Goal: Task Accomplishment & Management: Manage account settings

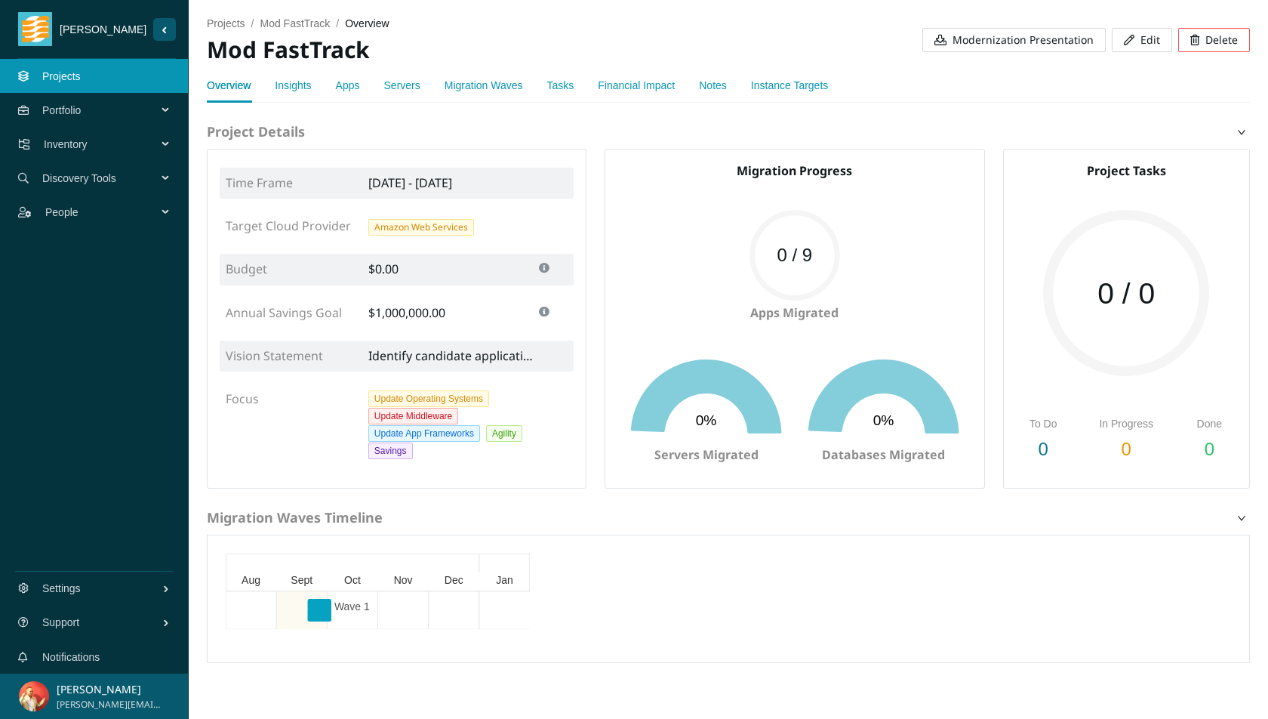
click at [1134, 46] on button "Edit" at bounding box center [1142, 40] width 60 height 24
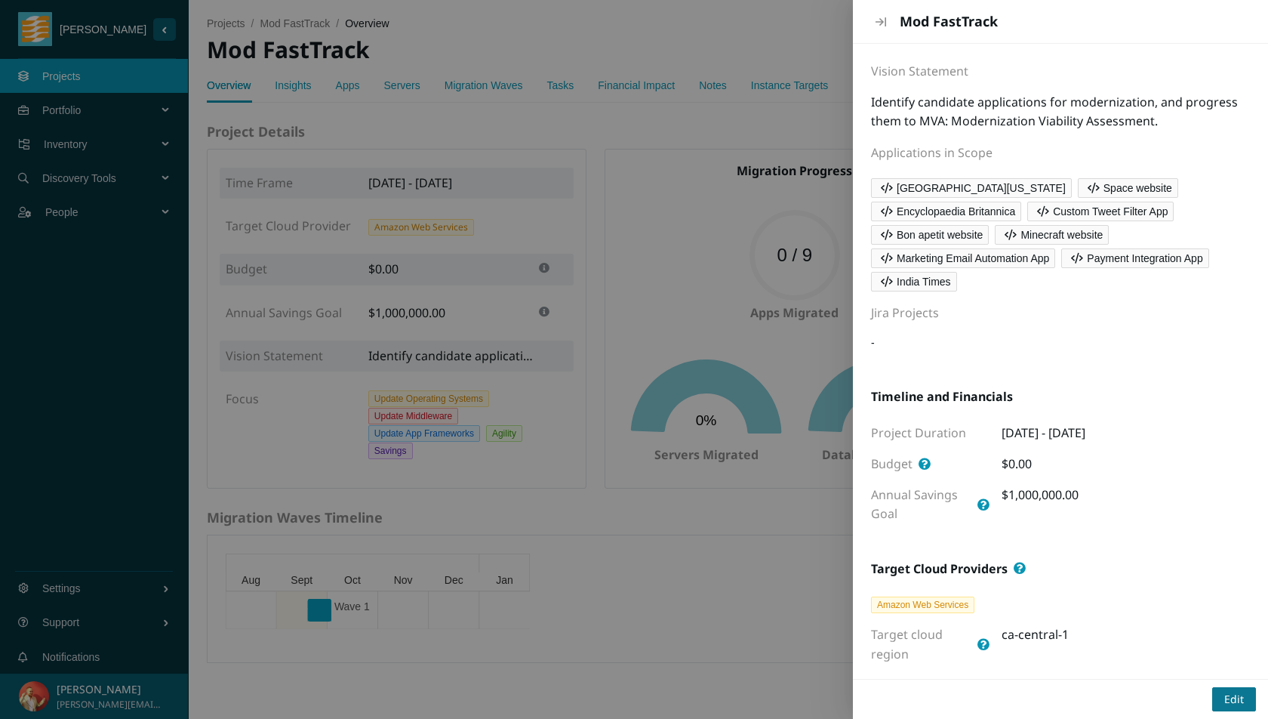
click at [1217, 702] on button "Edit" at bounding box center [1234, 699] width 44 height 24
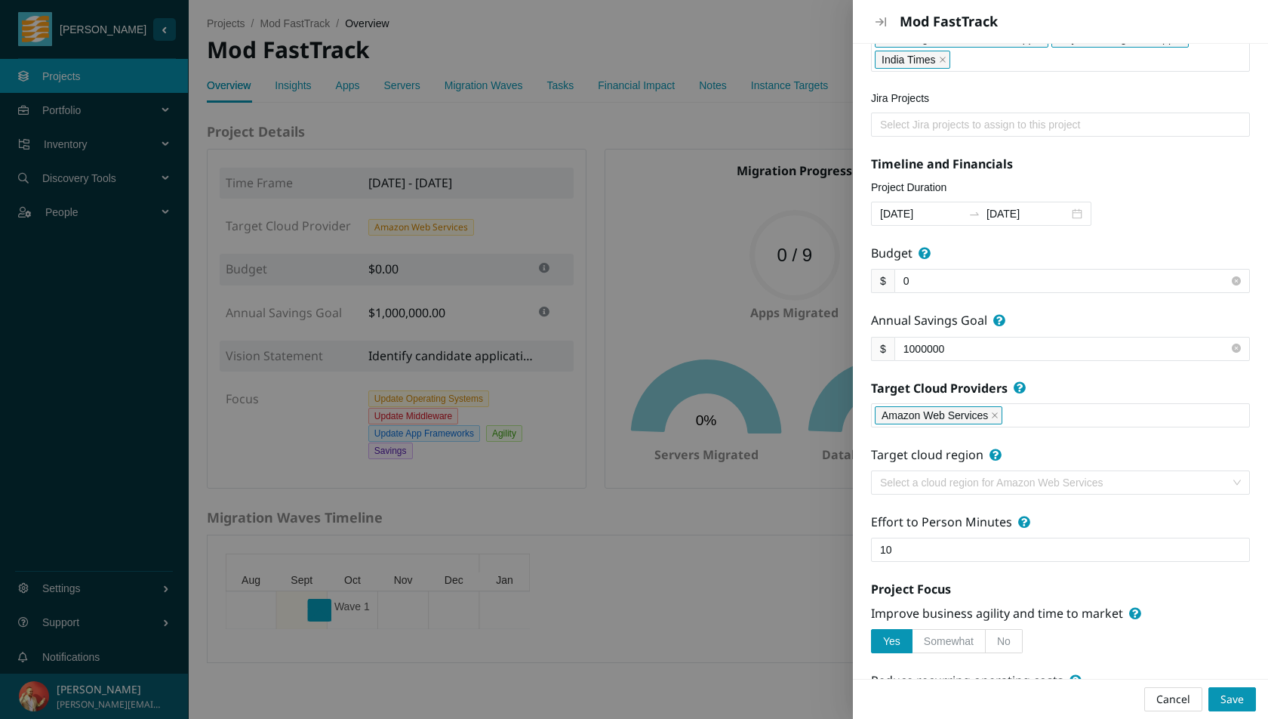
scroll to position [331, 0]
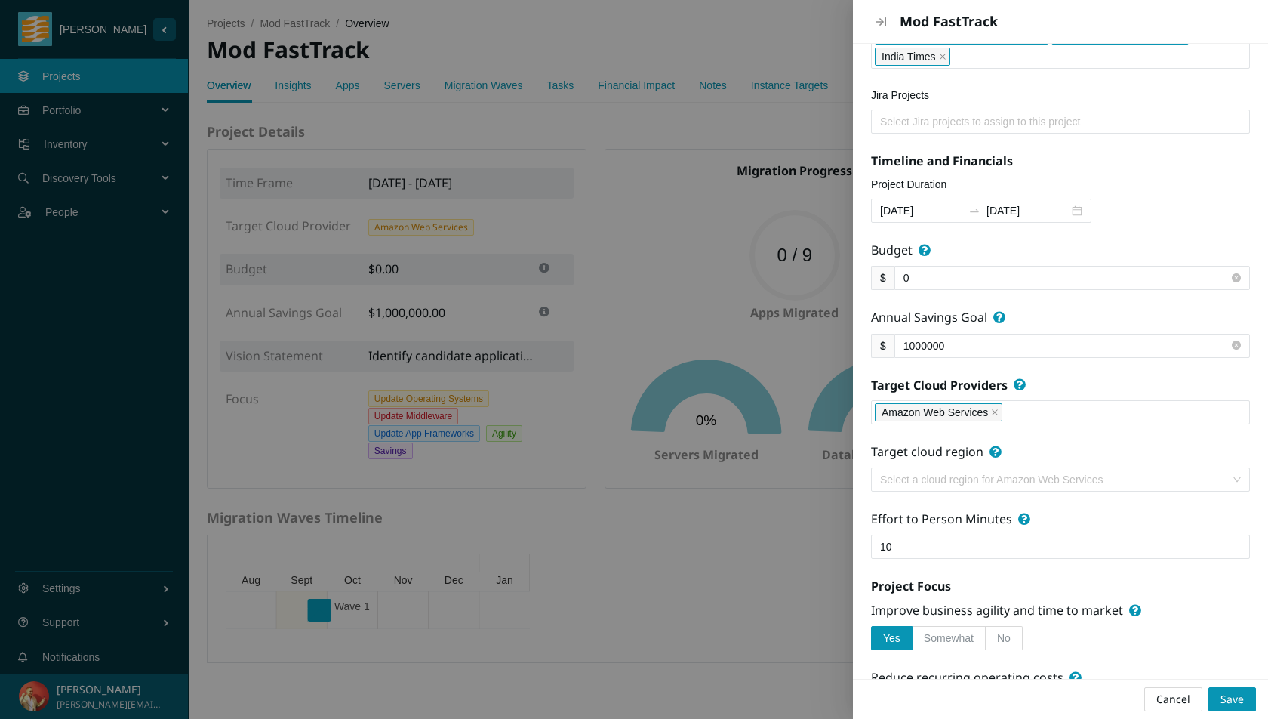
click at [997, 408] on icon "close" at bounding box center [995, 412] width 8 height 8
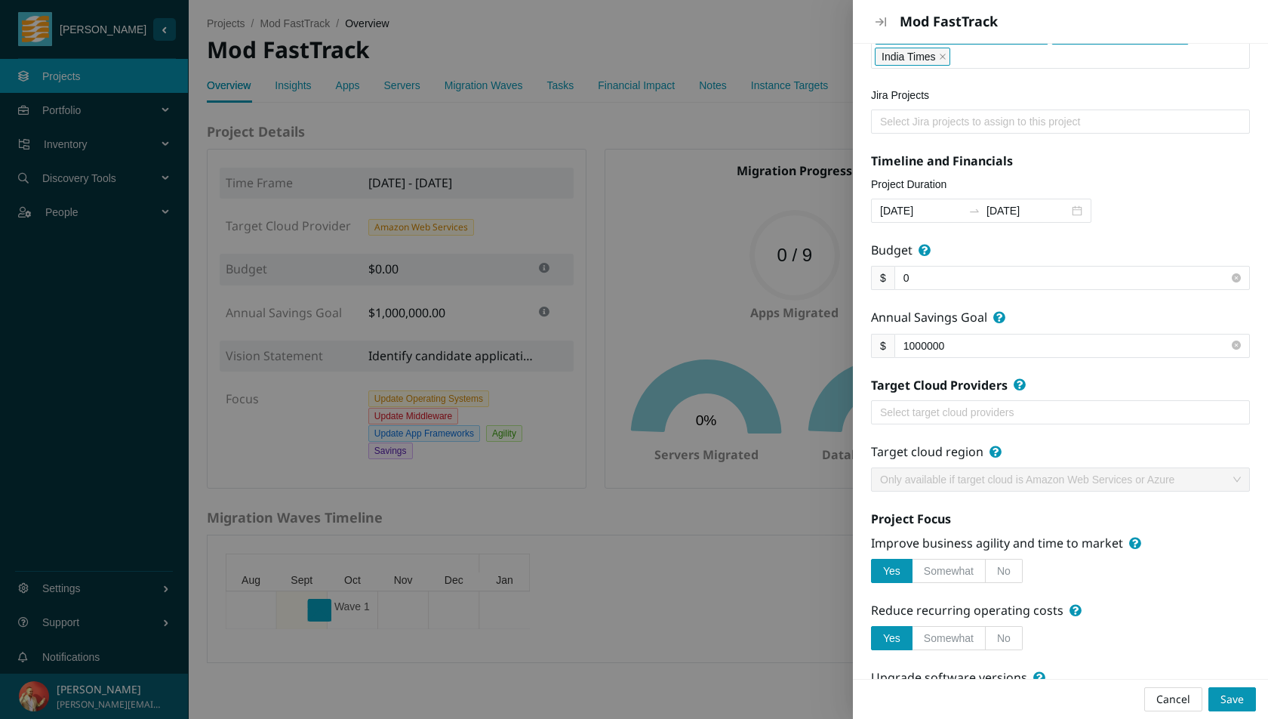
click at [1099, 412] on div at bounding box center [1060, 412] width 371 height 18
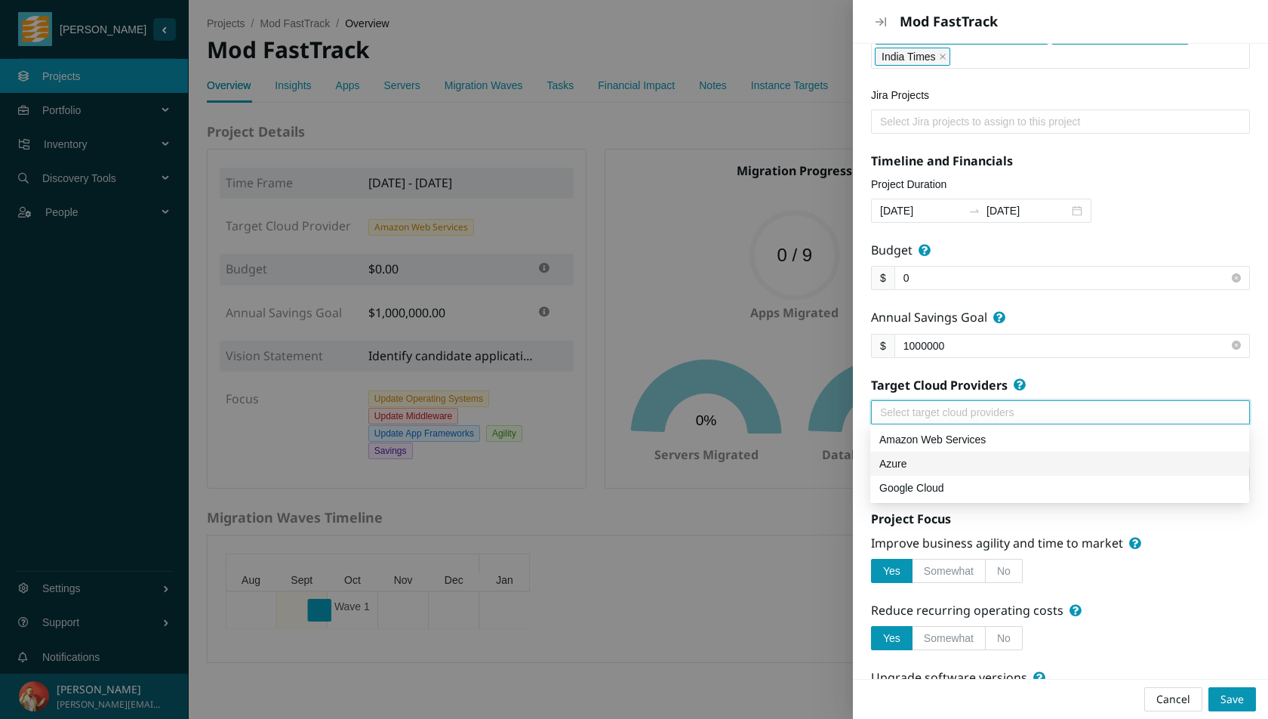
click at [1085, 459] on div "Azure" at bounding box center [1059, 463] width 361 height 17
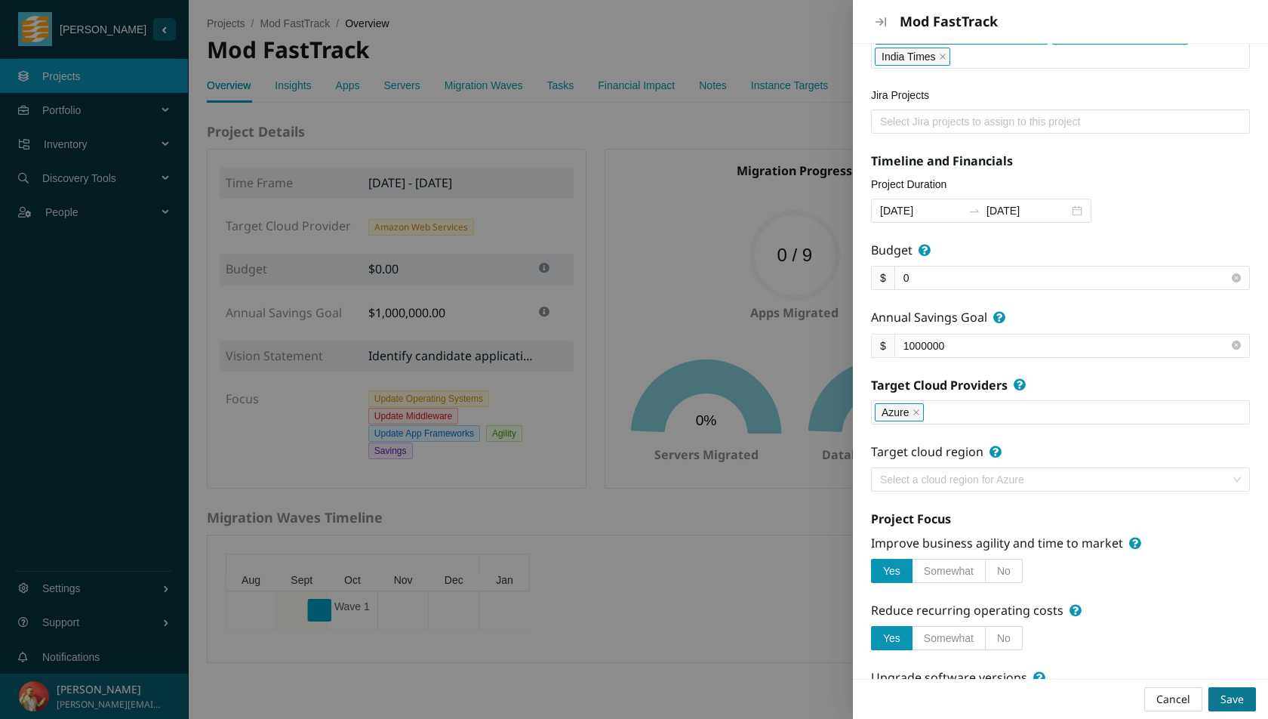
click at [1237, 693] on span "Save" at bounding box center [1231, 699] width 23 height 17
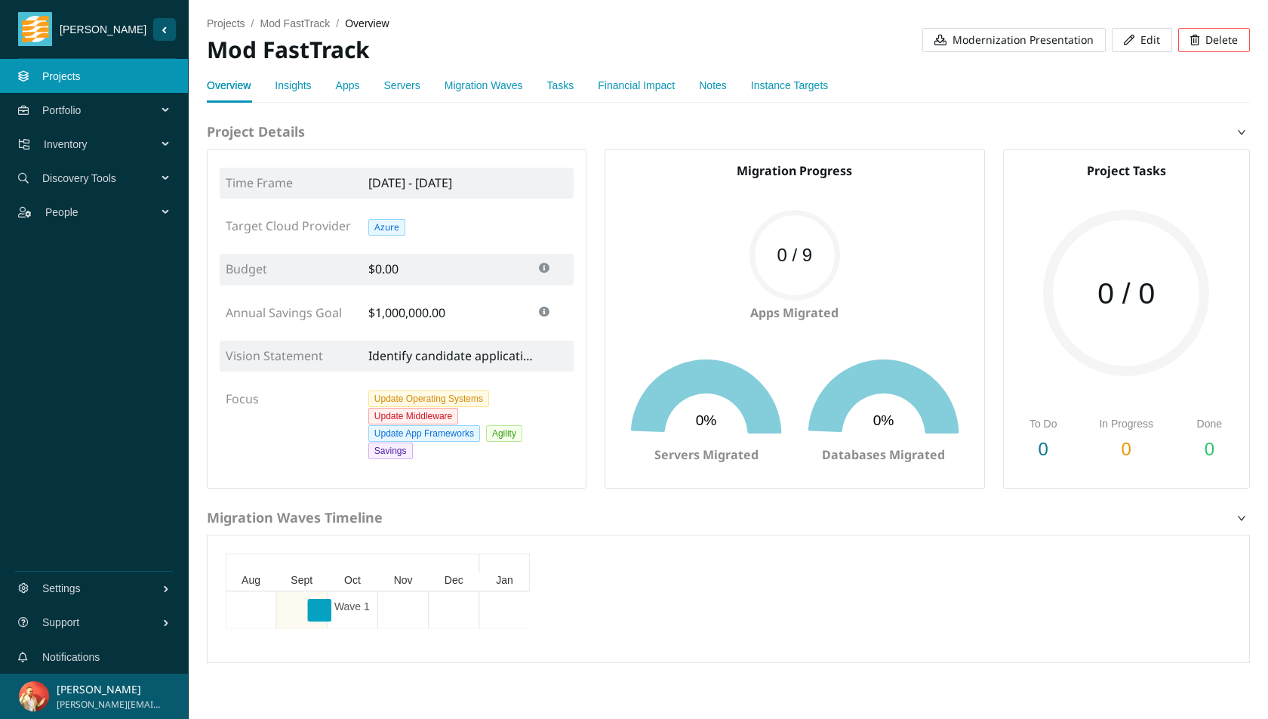
click at [1139, 42] on button "Edit" at bounding box center [1142, 40] width 60 height 24
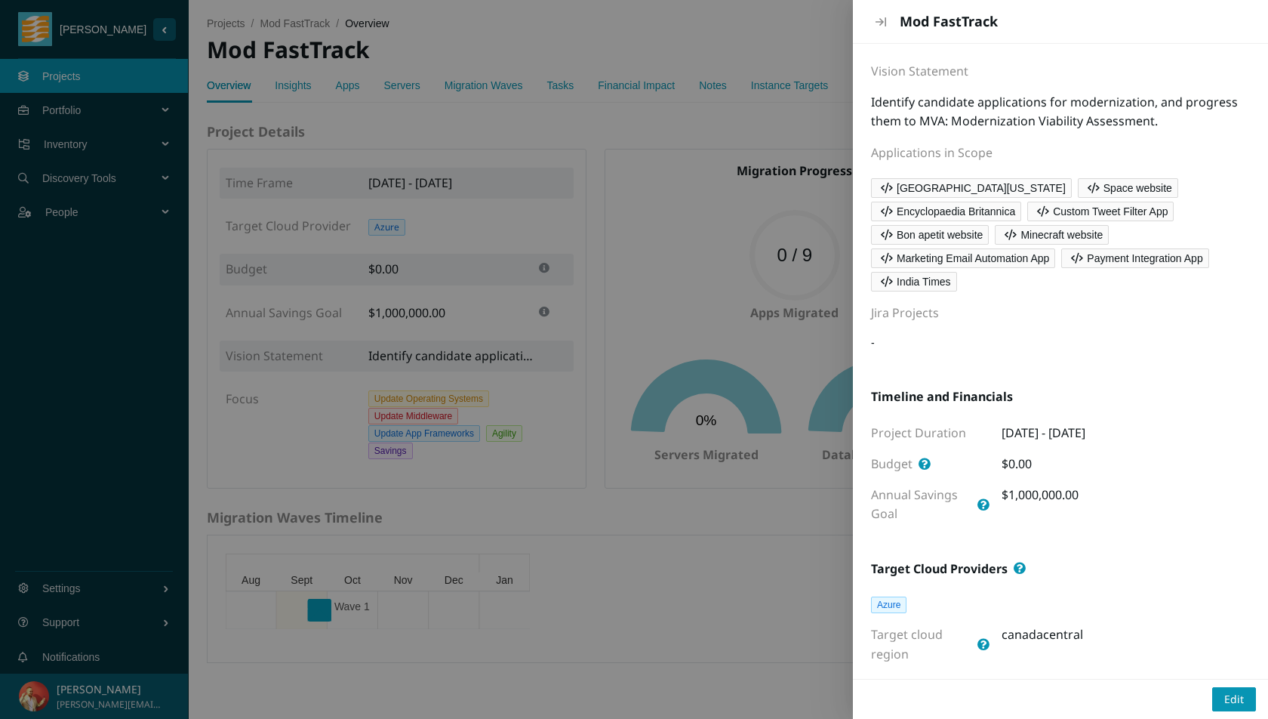
click at [807, 114] on div at bounding box center [634, 359] width 1268 height 719
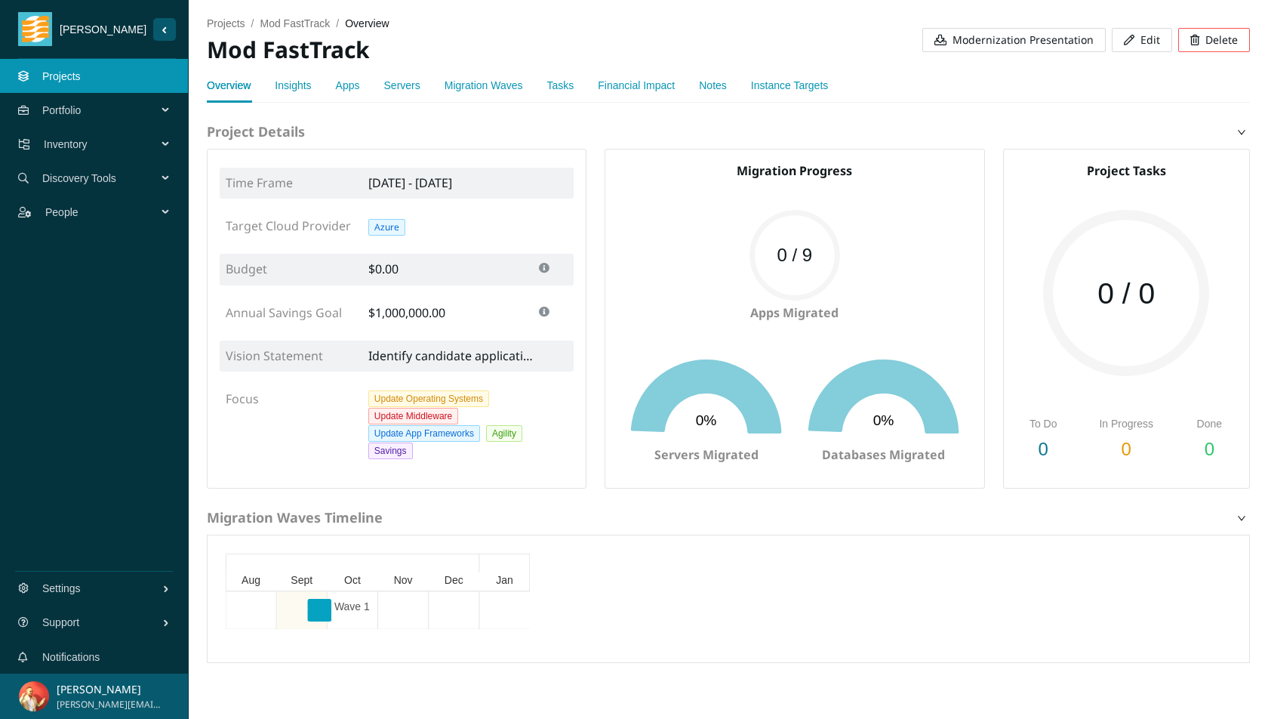
click at [805, 88] on link "Instance Targets" at bounding box center [789, 85] width 77 height 12
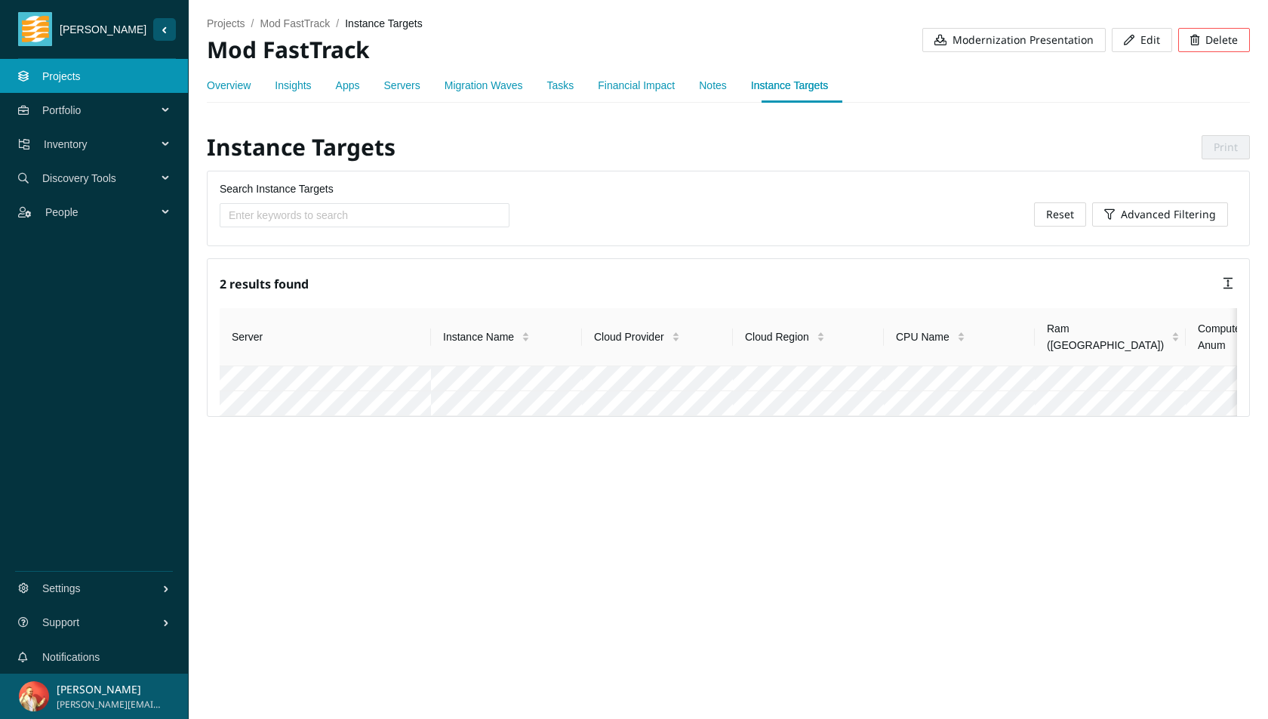
click at [243, 89] on link "Overview" at bounding box center [229, 85] width 44 height 12
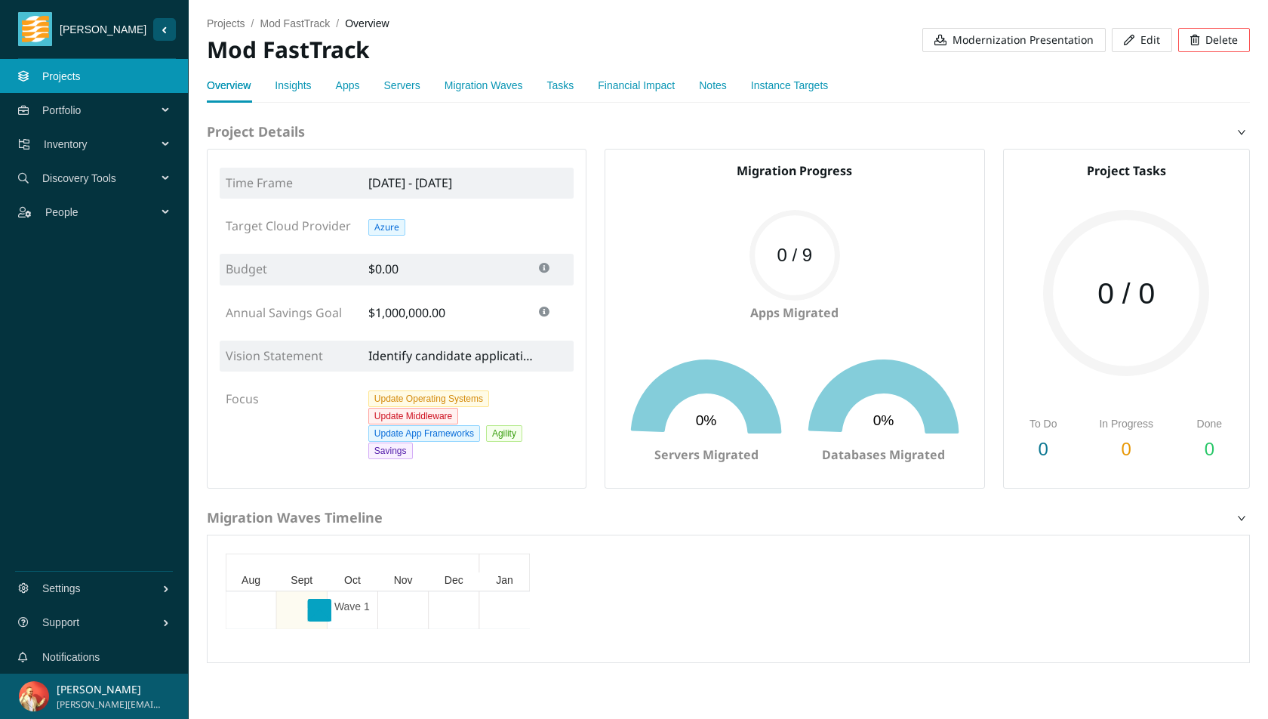
click at [808, 88] on link "Instance Targets" at bounding box center [789, 85] width 77 height 12
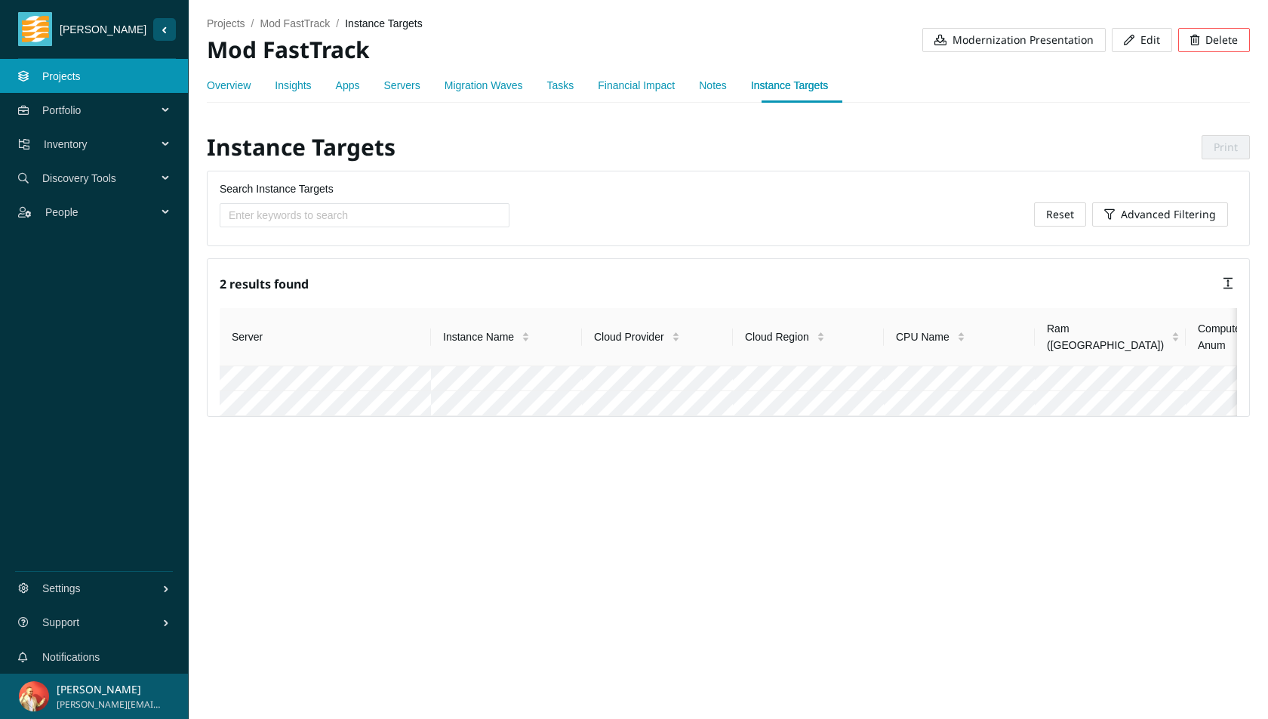
click at [420, 84] on link "Servers" at bounding box center [402, 85] width 36 height 12
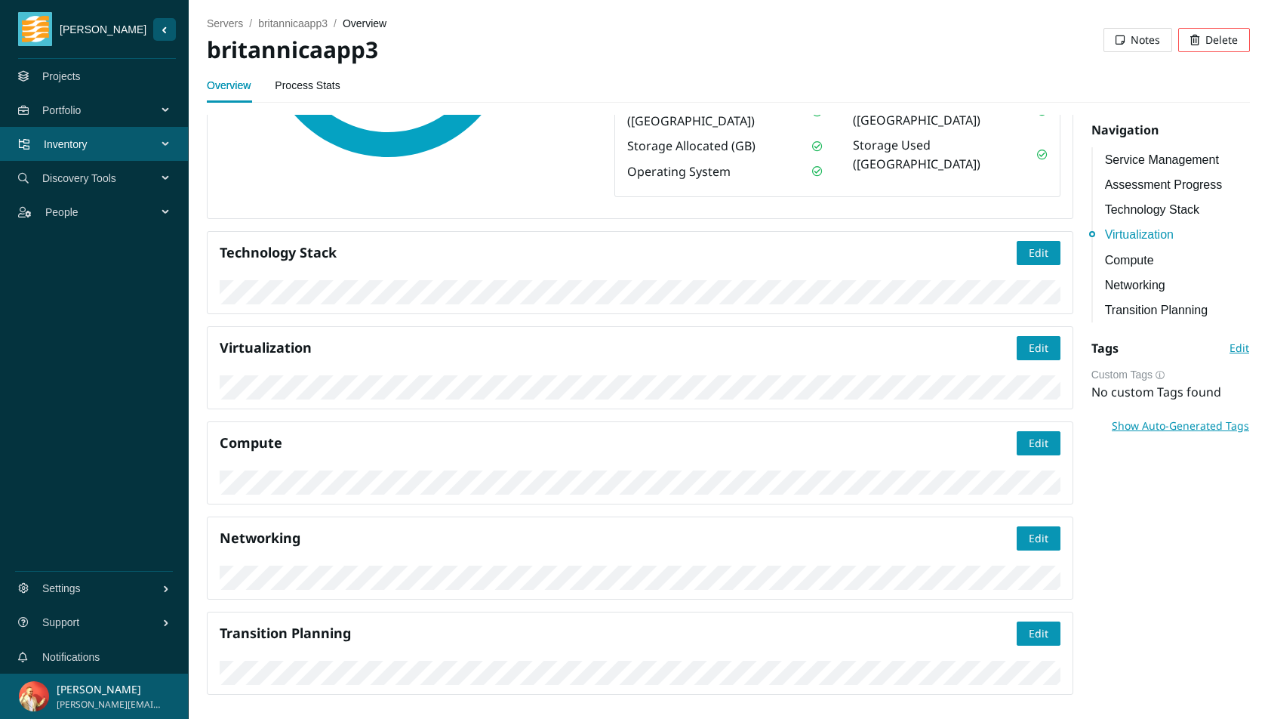
scroll to position [1043, 0]
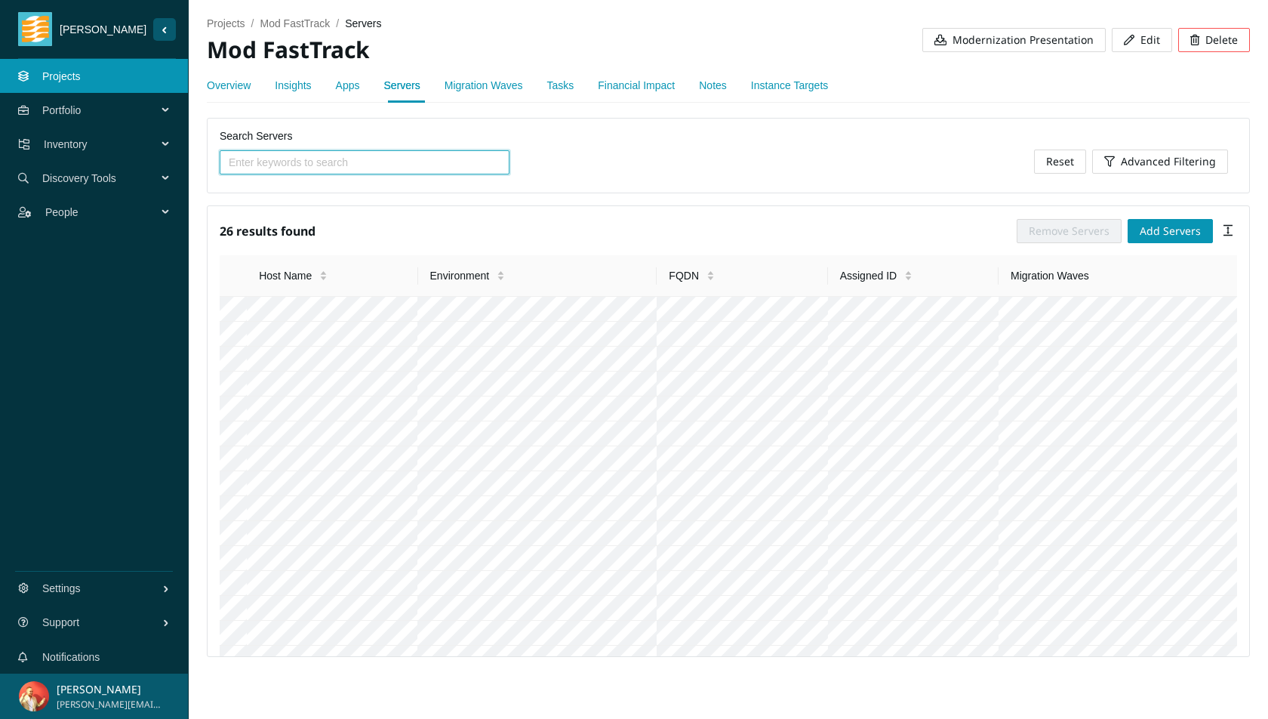
click at [813, 84] on link "Instance Targets" at bounding box center [789, 85] width 77 height 12
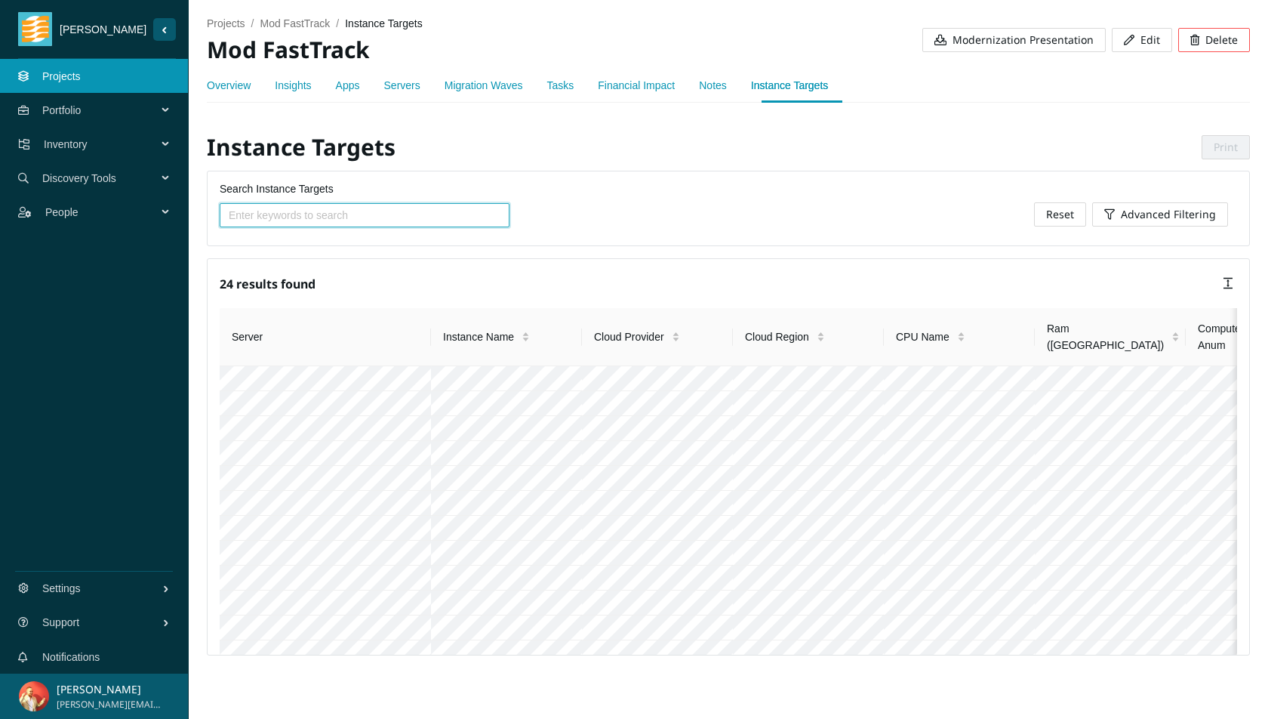
click at [231, 78] on div "Overview" at bounding box center [229, 85] width 44 height 17
click at [224, 89] on link "Overview" at bounding box center [229, 85] width 44 height 12
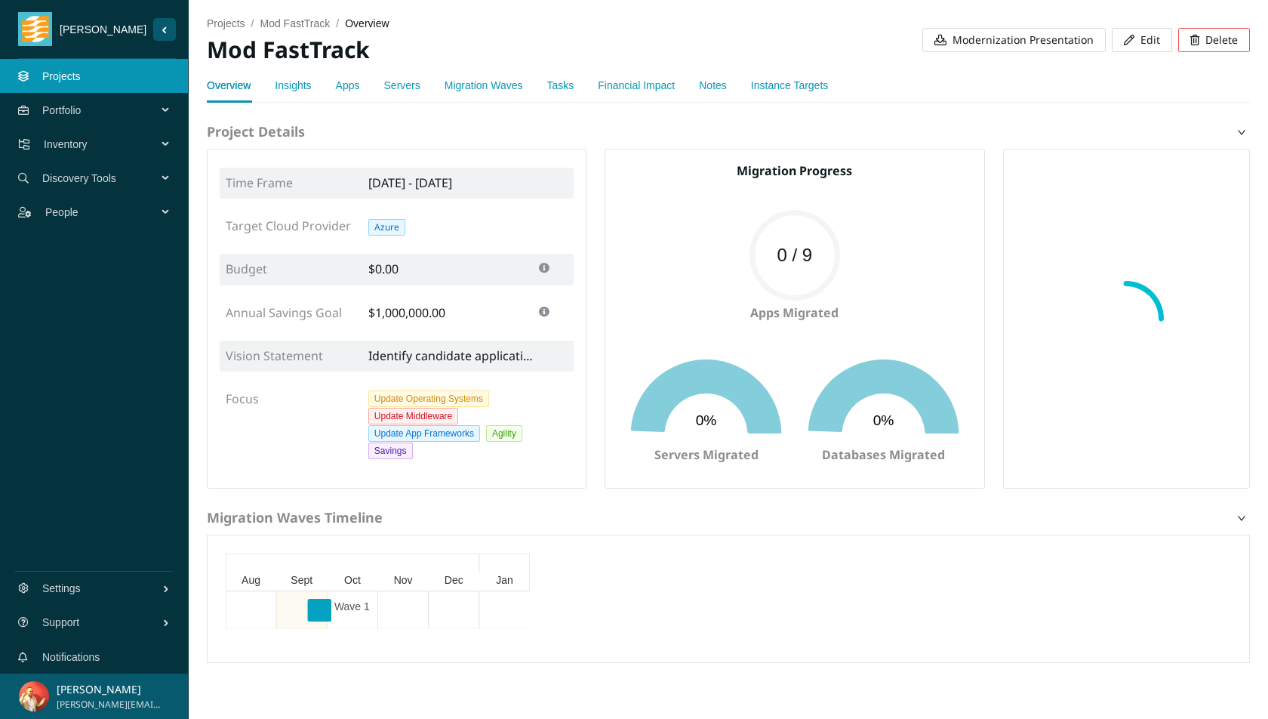
click at [1143, 38] on span "Edit" at bounding box center [1150, 40] width 20 height 17
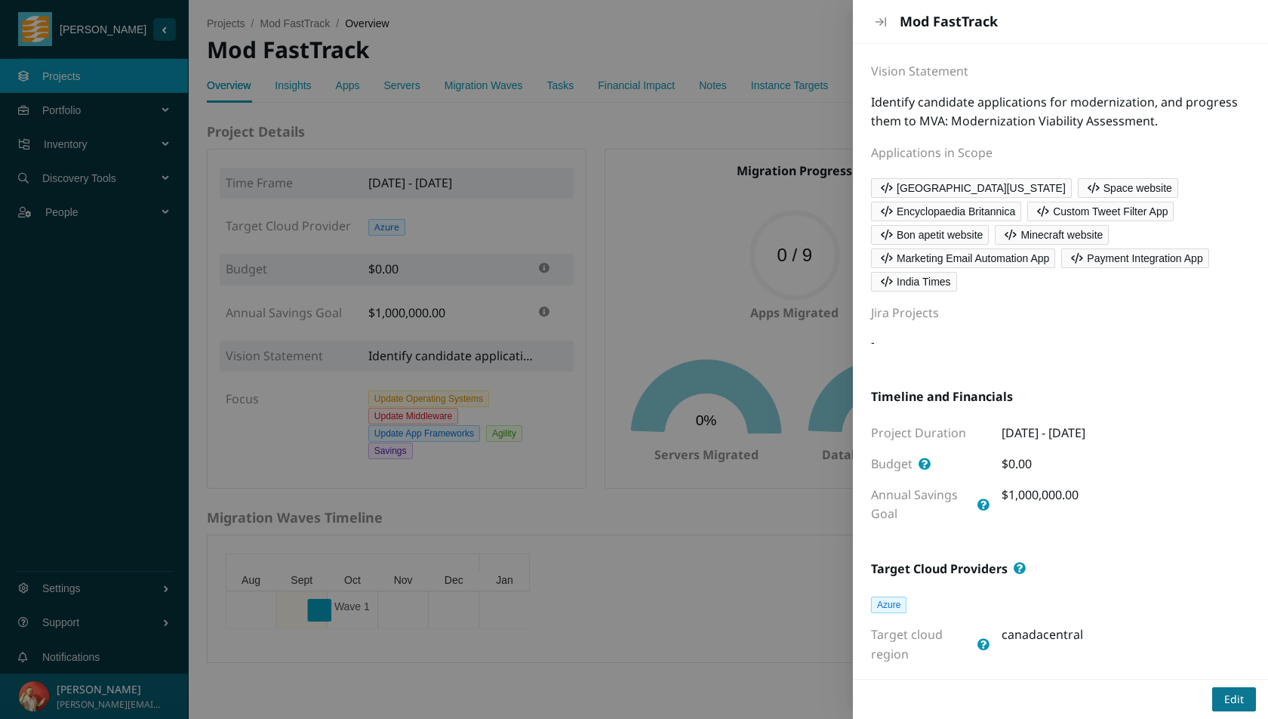
click at [1232, 699] on span "Edit" at bounding box center [1234, 699] width 20 height 17
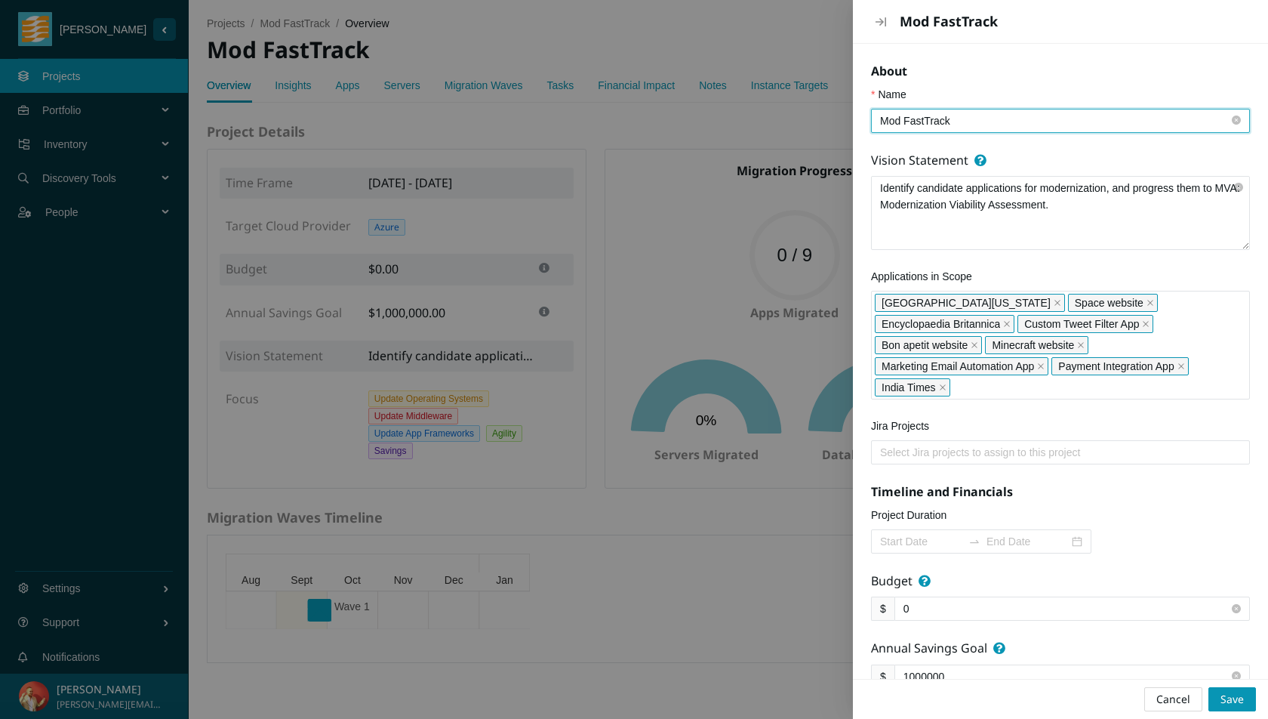
type input "[DATE]"
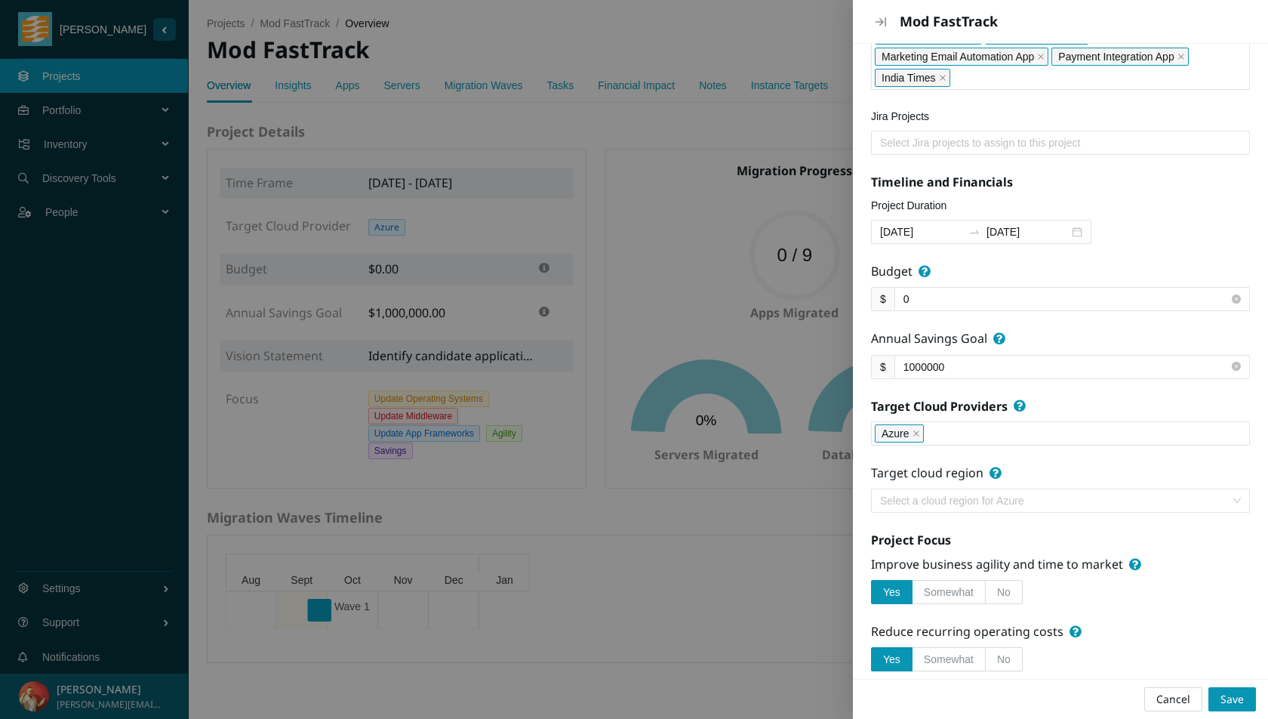
scroll to position [403, 0]
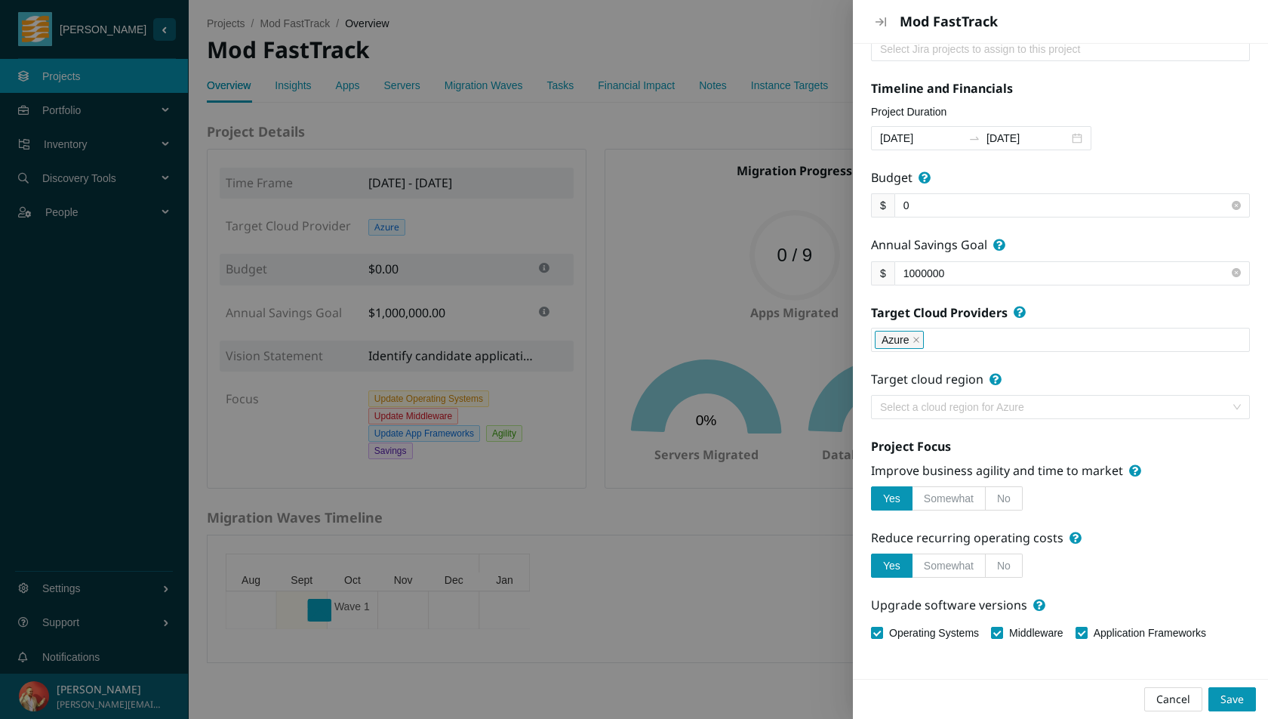
click at [919, 337] on icon "close" at bounding box center [916, 340] width 8 height 8
click at [932, 339] on div at bounding box center [1060, 340] width 371 height 18
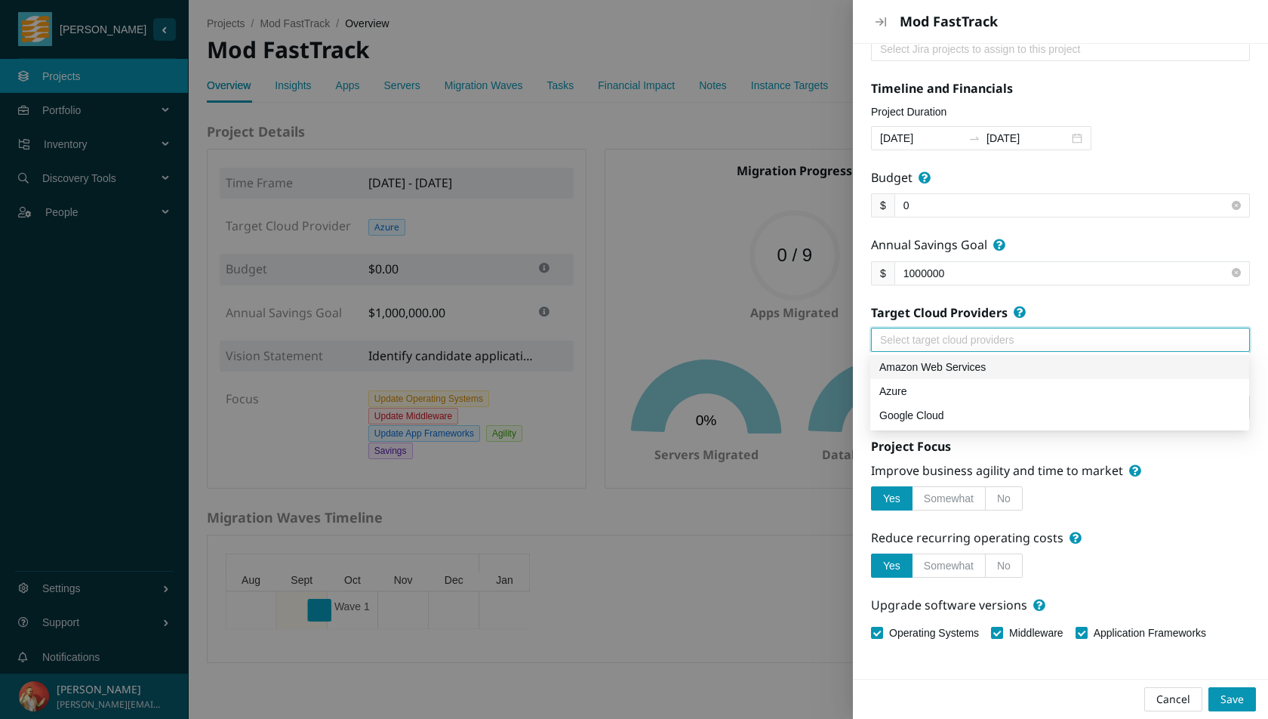
click at [952, 373] on div "Amazon Web Services" at bounding box center [1059, 366] width 361 height 17
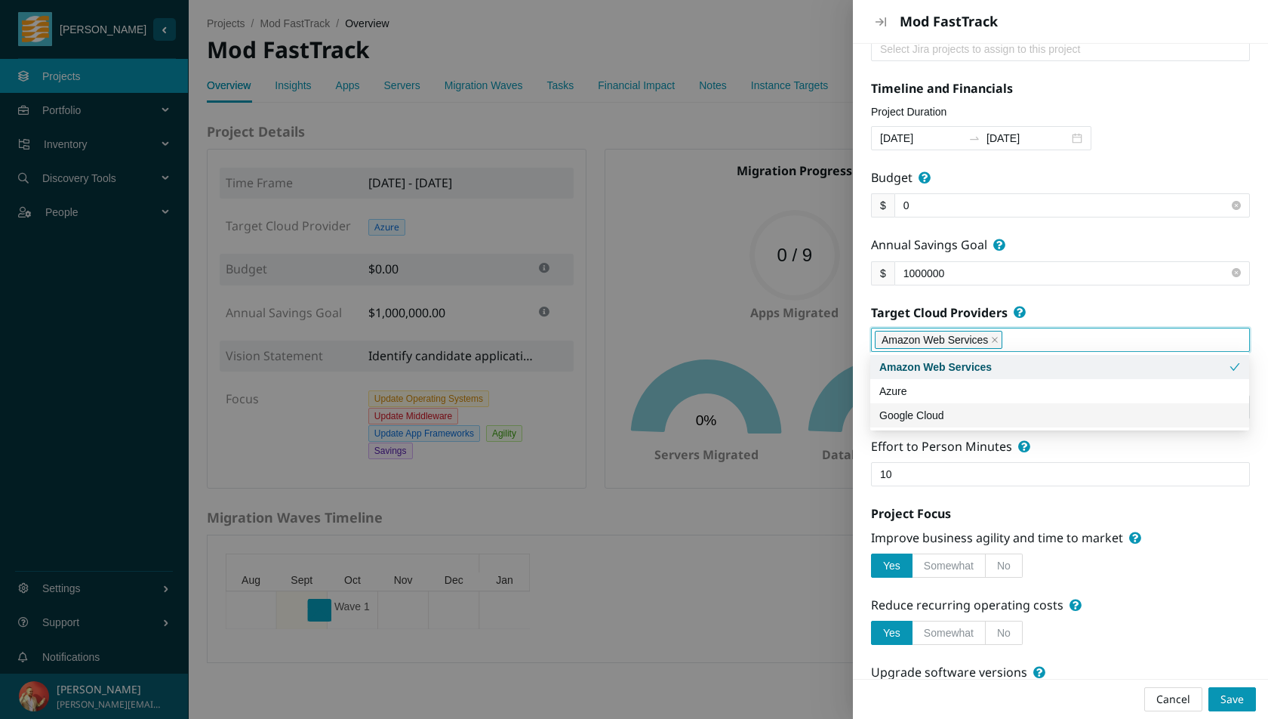
click at [1247, 562] on div "Yes Somewhat No" at bounding box center [1060, 565] width 379 height 24
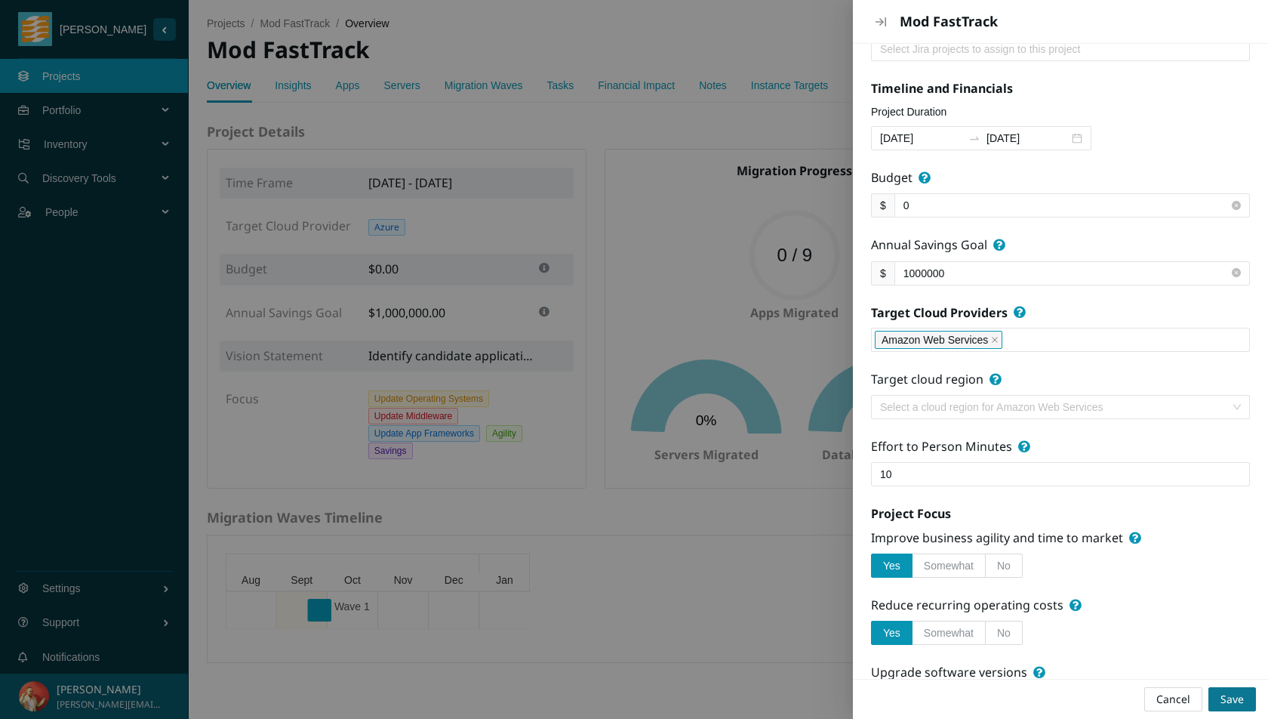
click at [1236, 700] on span "Save" at bounding box center [1231, 699] width 23 height 17
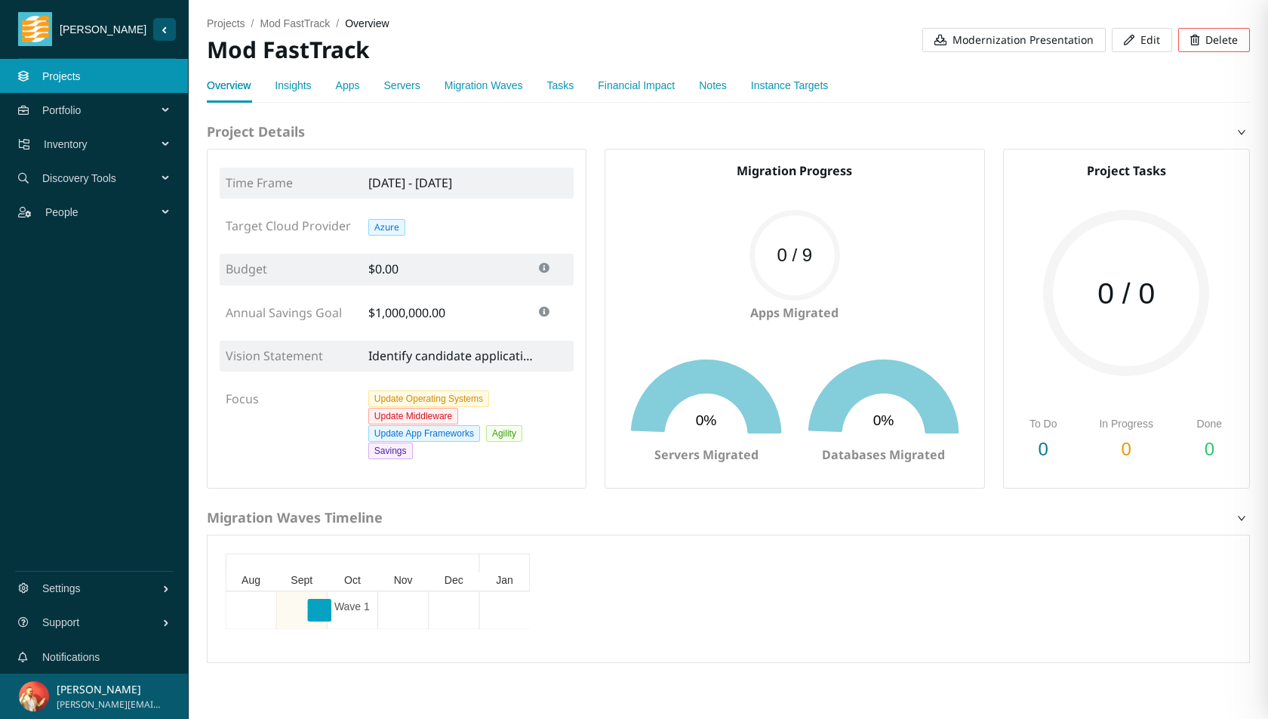
scroll to position [0, 0]
click at [793, 81] on link "Instance Targets" at bounding box center [789, 85] width 77 height 12
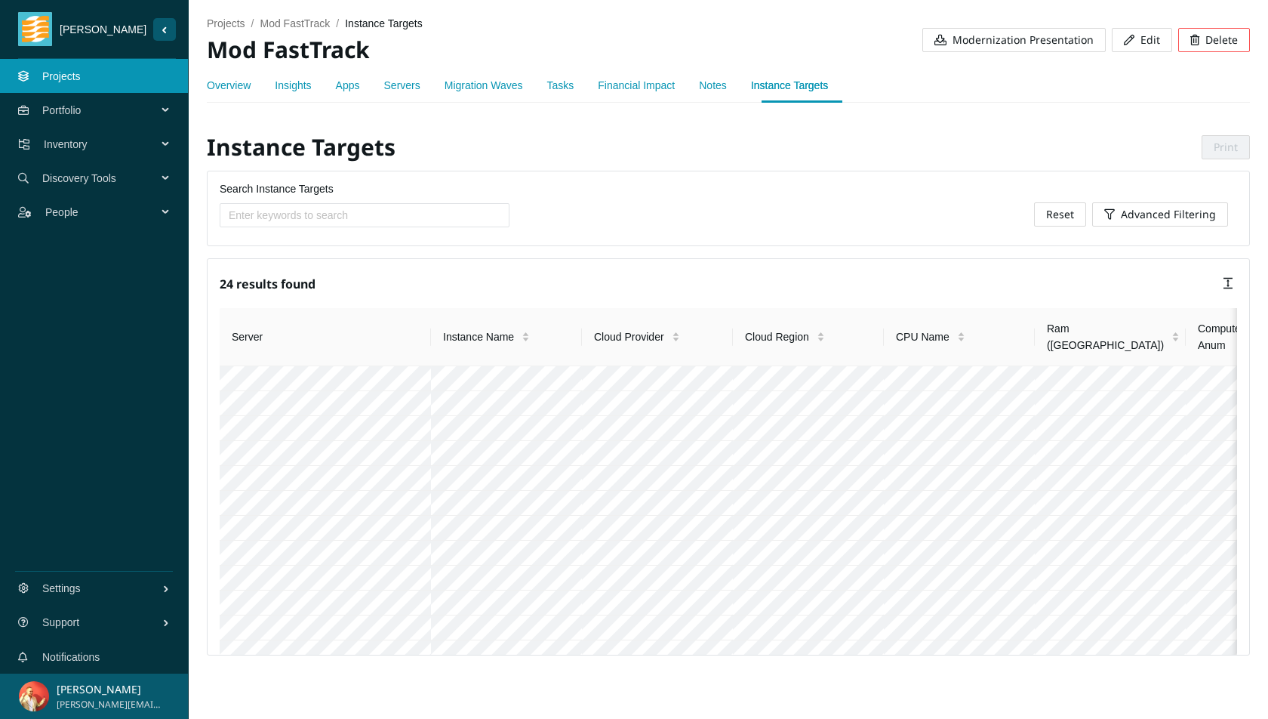
click at [238, 85] on link "Overview" at bounding box center [229, 85] width 44 height 12
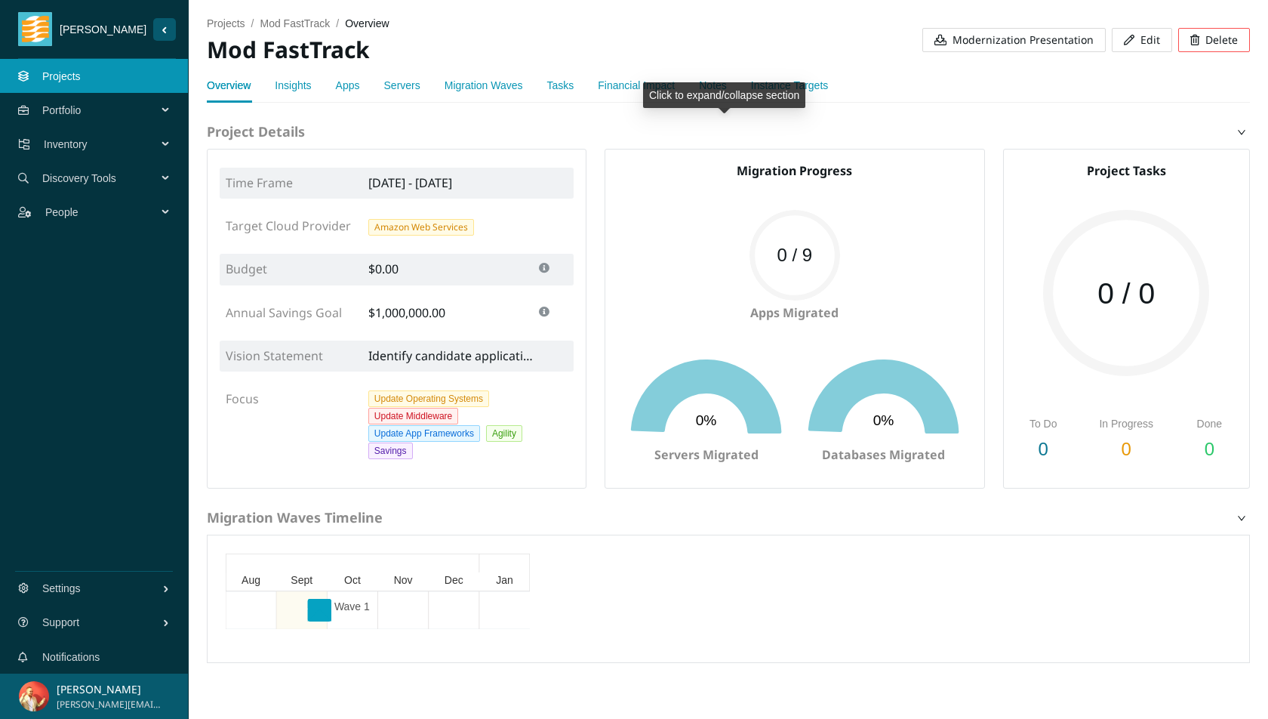
click at [780, 94] on div "Click to expand/collapse section" at bounding box center [724, 95] width 162 height 26
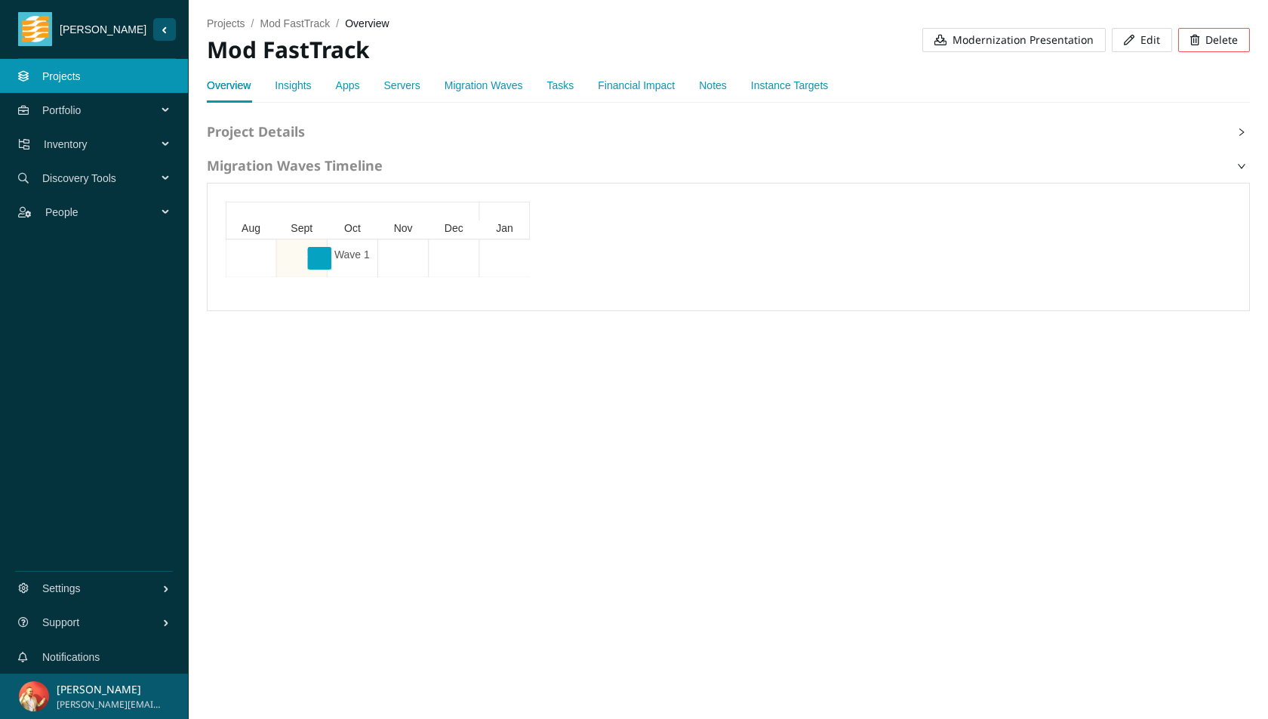
click at [828, 88] on link "Instance Targets" at bounding box center [789, 85] width 77 height 12
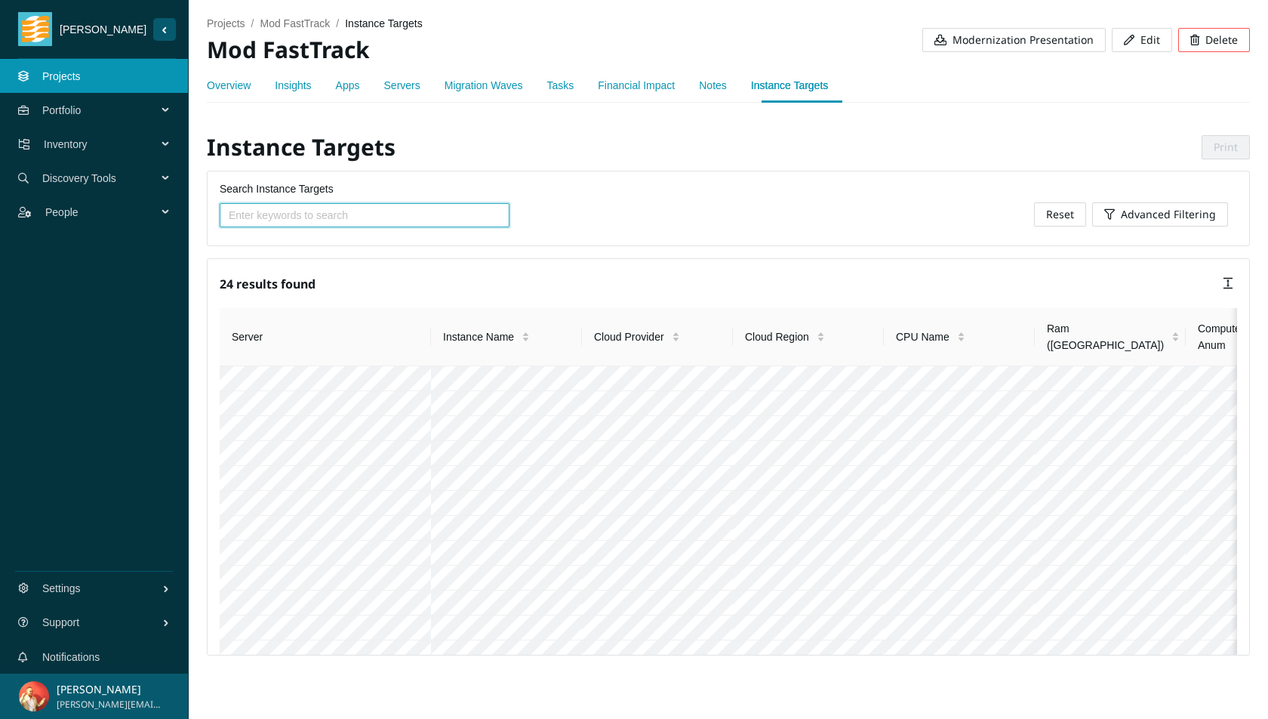
click at [232, 89] on link "Overview" at bounding box center [229, 85] width 44 height 12
